Goal: Task Accomplishment & Management: Use online tool/utility

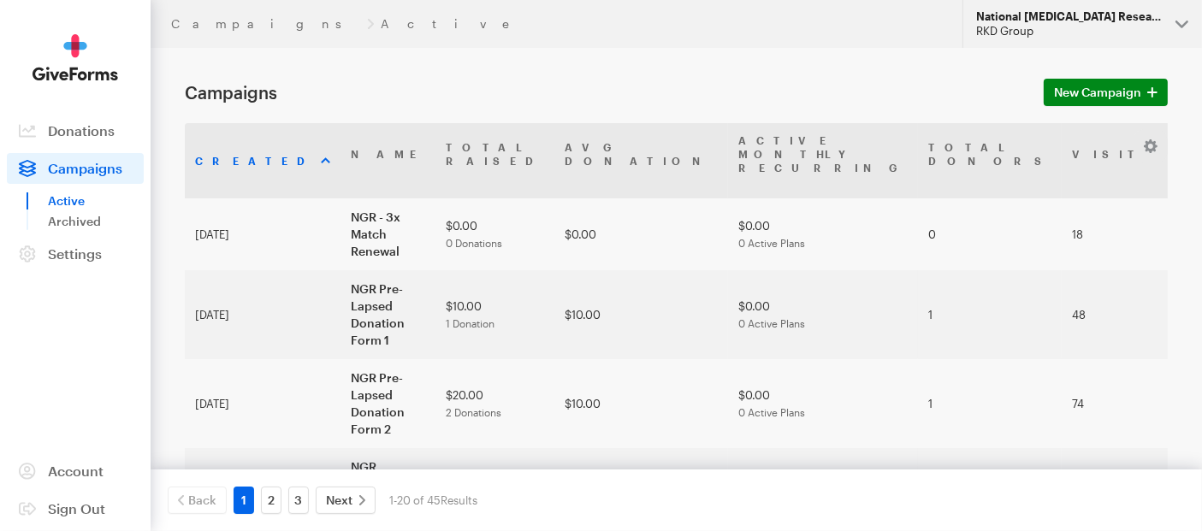
click at [1180, 21] on button "National Glaucoma Research RKD Group" at bounding box center [1082, 24] width 240 height 48
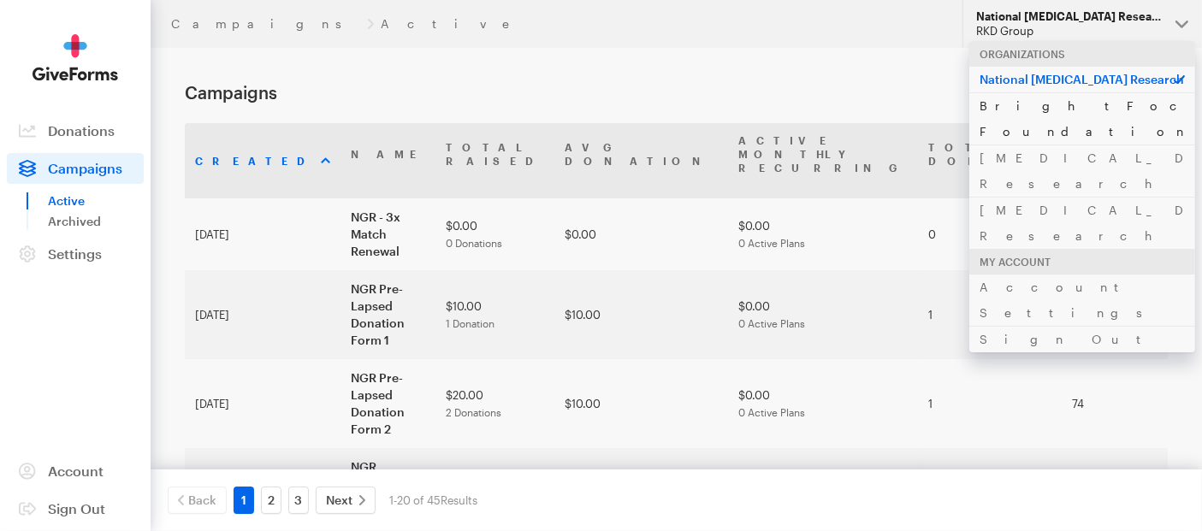
click at [1040, 104] on link "BrightFocus Foundation" at bounding box center [1082, 118] width 226 height 52
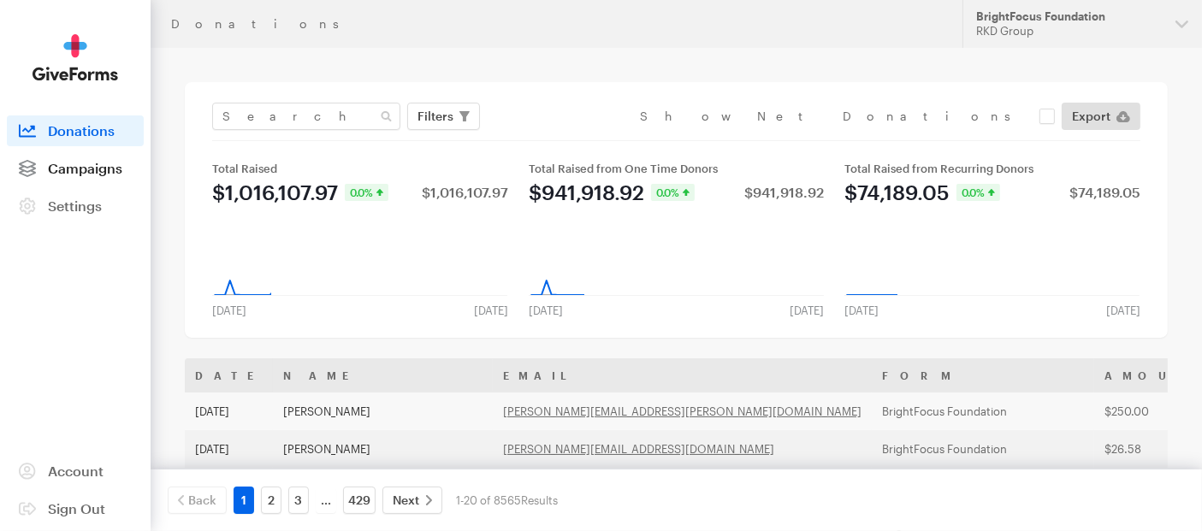
click at [110, 165] on span "Campaigns" at bounding box center [85, 168] width 74 height 16
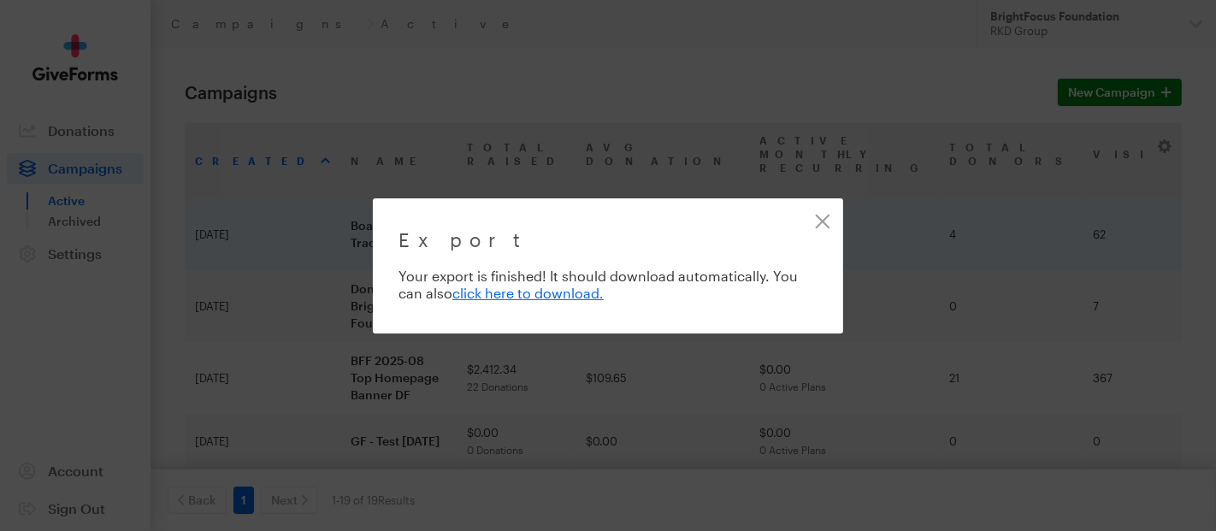
drag, startPoint x: 822, startPoint y: 216, endPoint x: 826, endPoint y: 228, distance: 12.7
click at [822, 216] on link "Close" at bounding box center [822, 221] width 38 height 38
